Goal: Check status: Check status

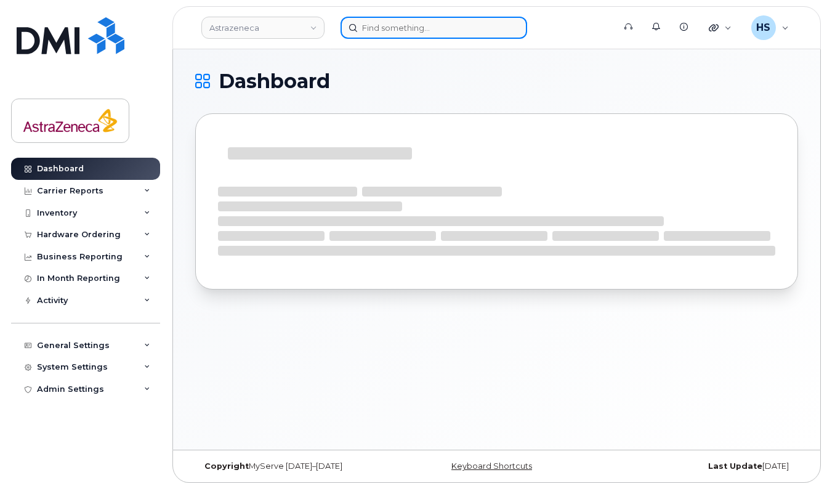
click at [417, 28] on input at bounding box center [433, 28] width 187 height 22
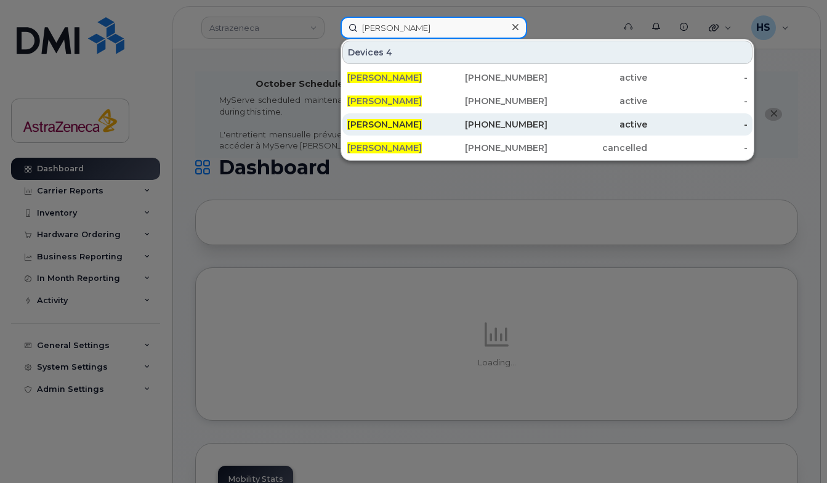
type input "natalie harris"
click at [406, 122] on span "[PERSON_NAME]" at bounding box center [384, 124] width 74 height 11
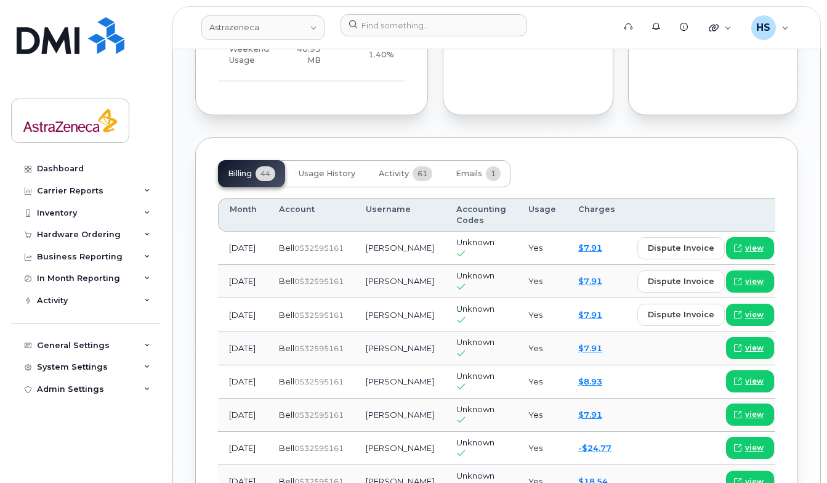
scroll to position [1057, 0]
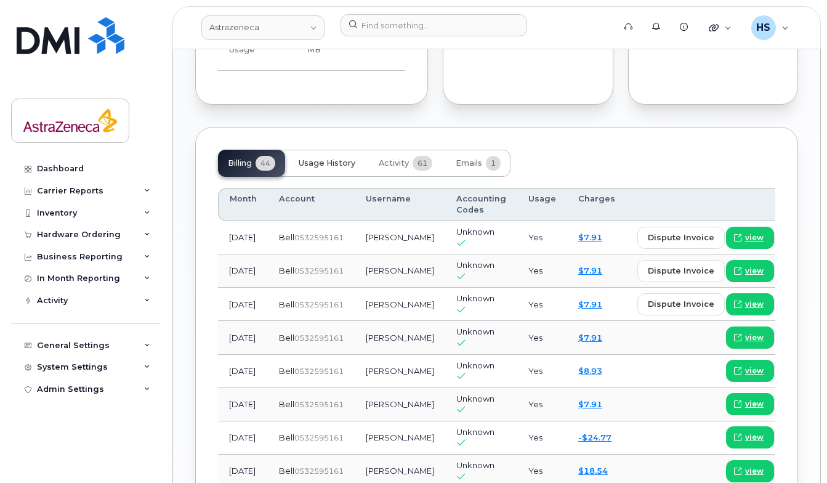
click at [323, 168] on span "Usage History" at bounding box center [327, 163] width 57 height 10
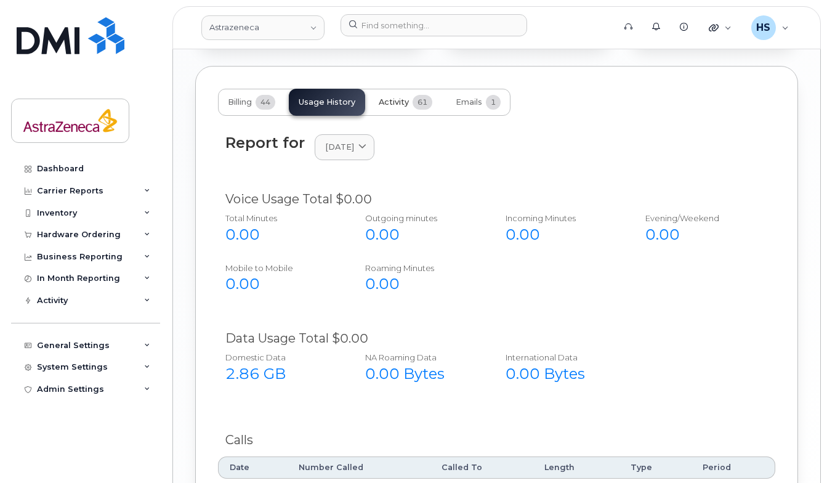
click at [403, 107] on span "Activity" at bounding box center [394, 102] width 30 height 10
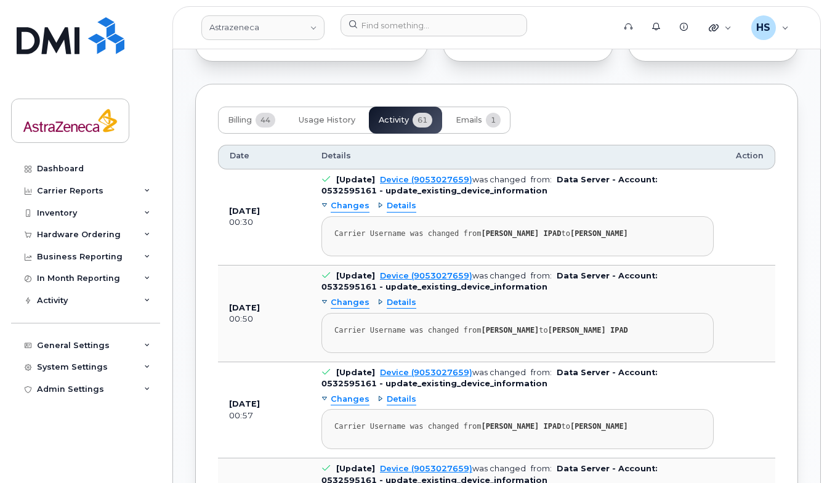
scroll to position [1099, 0]
click at [476, 126] on span "Emails" at bounding box center [469, 121] width 26 height 10
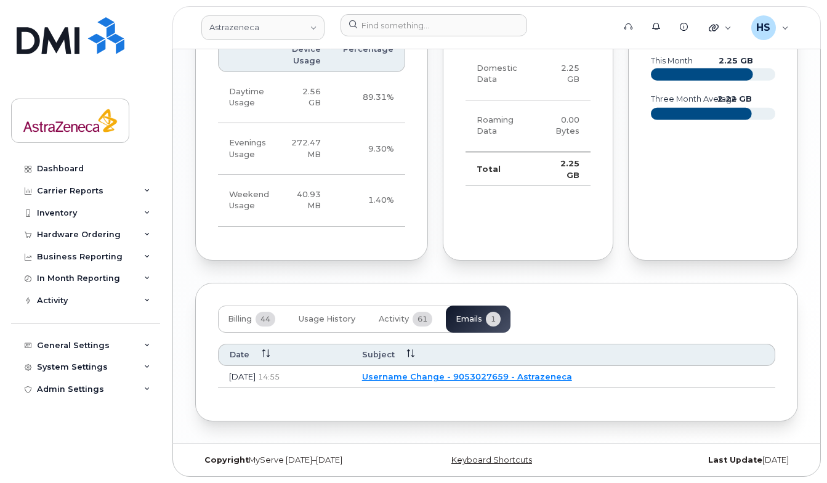
scroll to position [913, 0]
click at [396, 318] on span "Activity" at bounding box center [394, 319] width 30 height 10
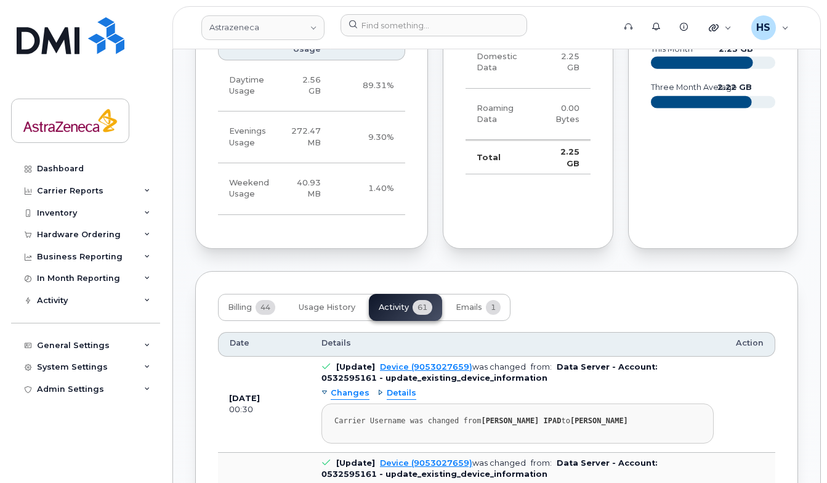
click at [379, 399] on div "Details" at bounding box center [396, 393] width 39 height 12
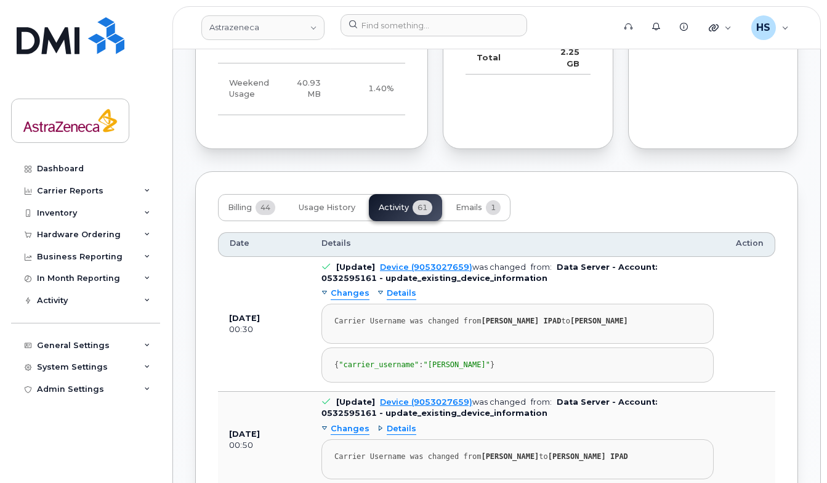
scroll to position [1027, 0]
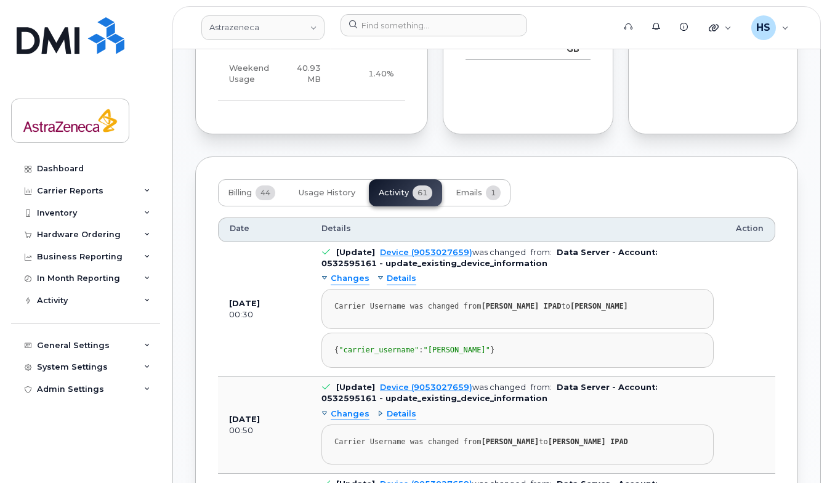
click at [323, 284] on div "Changes" at bounding box center [345, 279] width 48 height 12
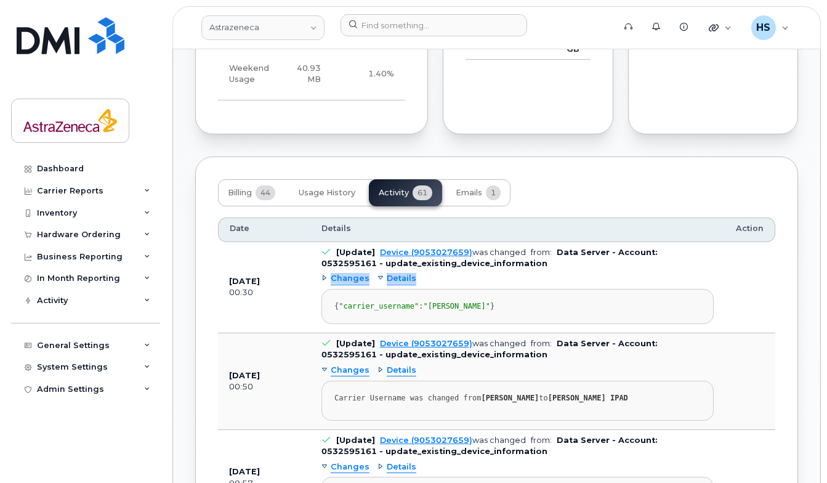
click at [323, 284] on div "Changes" at bounding box center [345, 279] width 48 height 12
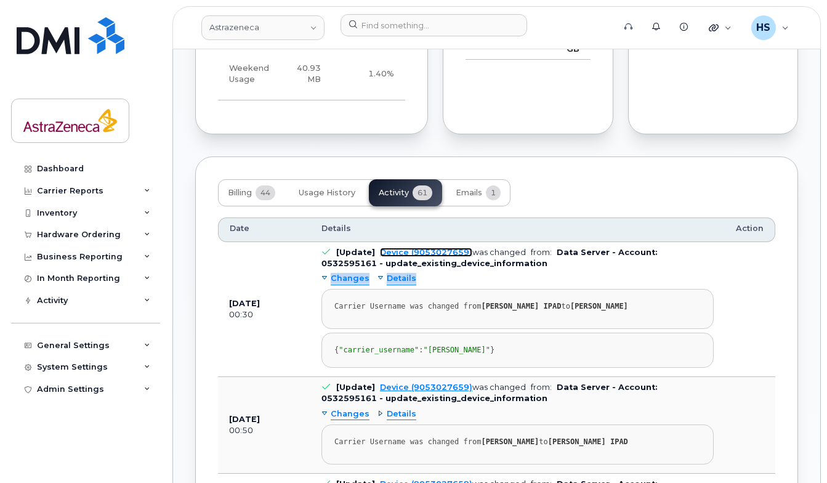
click at [395, 257] on link "Device (9053027659)" at bounding box center [426, 251] width 92 height 9
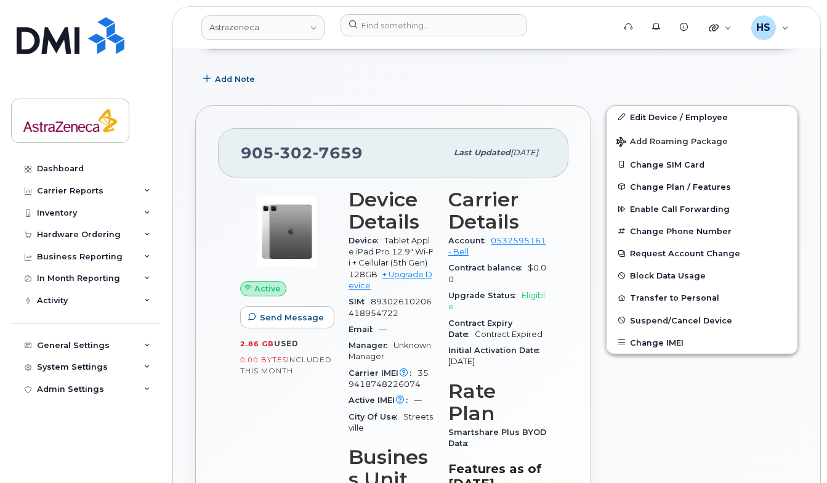
scroll to position [281, 0]
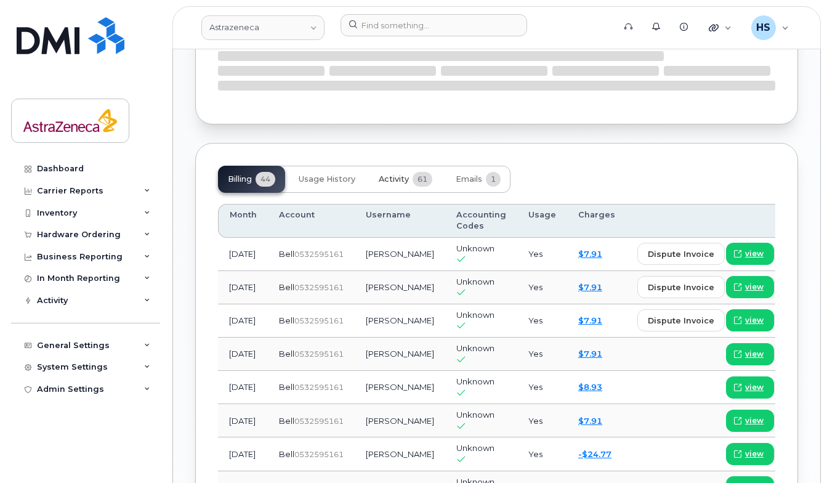
click at [398, 193] on button "Activity 61" at bounding box center [405, 179] width 73 height 27
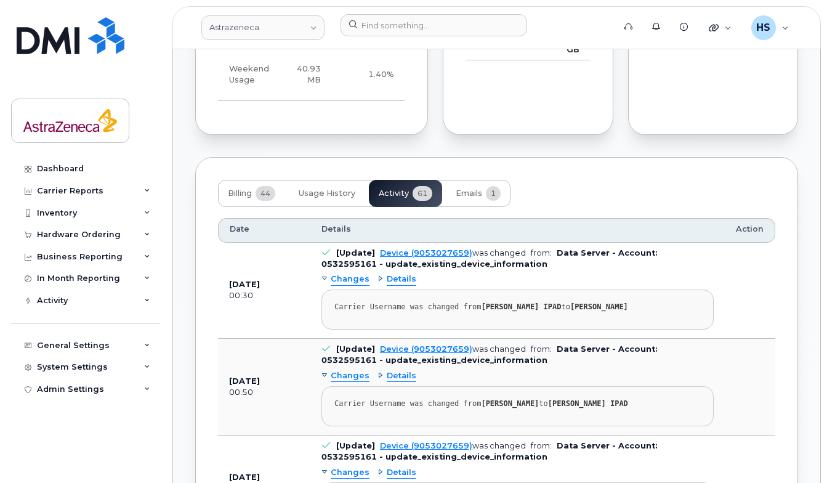
scroll to position [1029, 0]
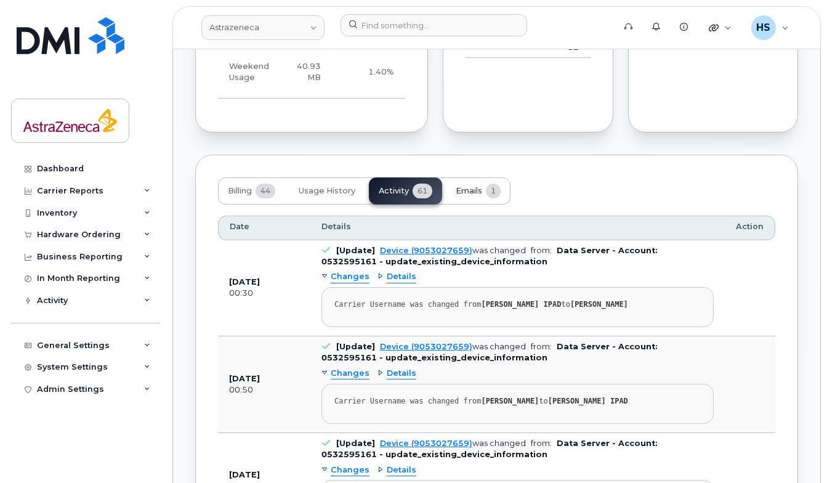
click at [484, 203] on button "Emails 1" at bounding box center [478, 190] width 65 height 27
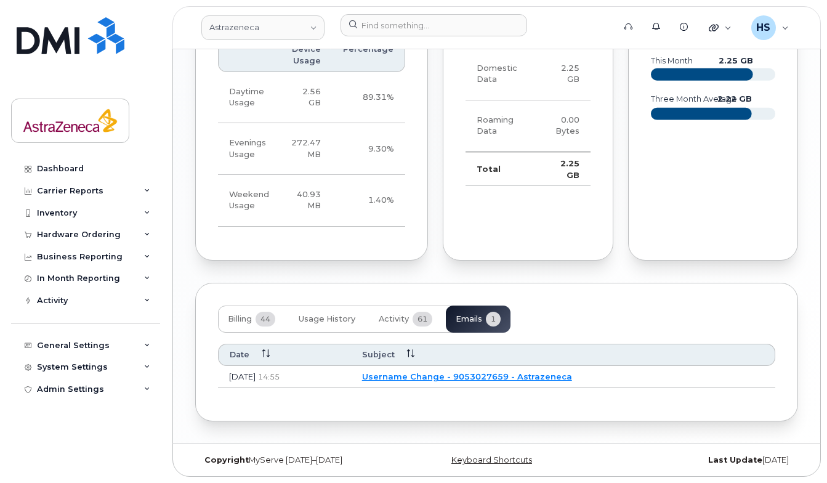
scroll to position [913, 0]
click at [339, 322] on span "Usage History" at bounding box center [327, 319] width 57 height 10
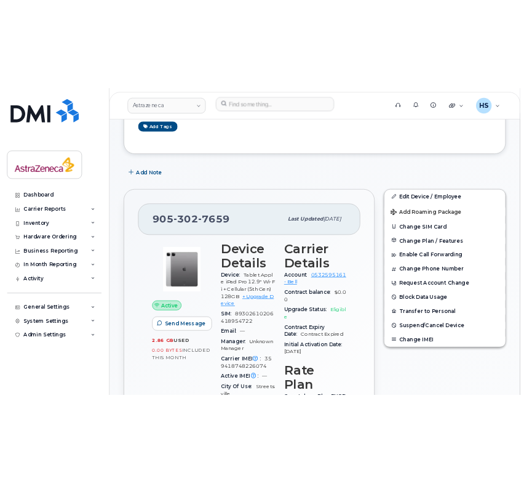
scroll to position [177, 0]
